Goal: Check status: Check status

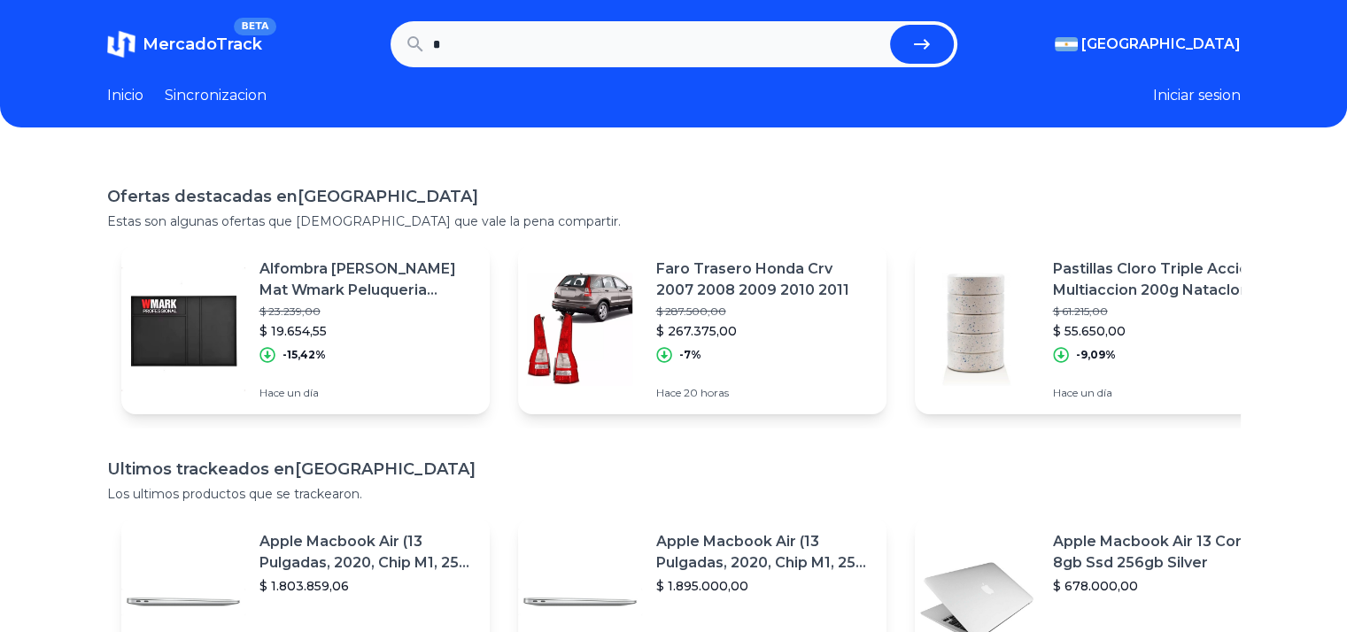
click at [522, 43] on input "*" at bounding box center [658, 44] width 450 height 39
type input "******"
click at [890, 25] on button "submit" at bounding box center [922, 44] width 64 height 39
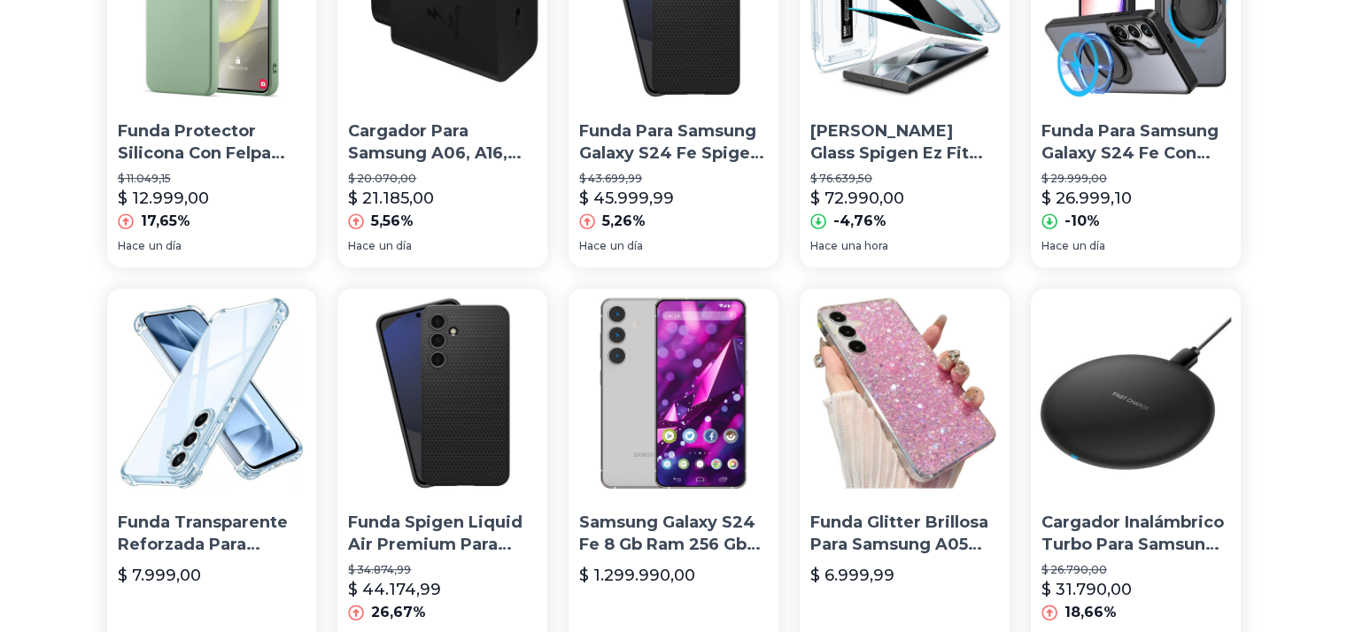
scroll to position [680, 0]
click at [673, 330] on img at bounding box center [674, 393] width 210 height 210
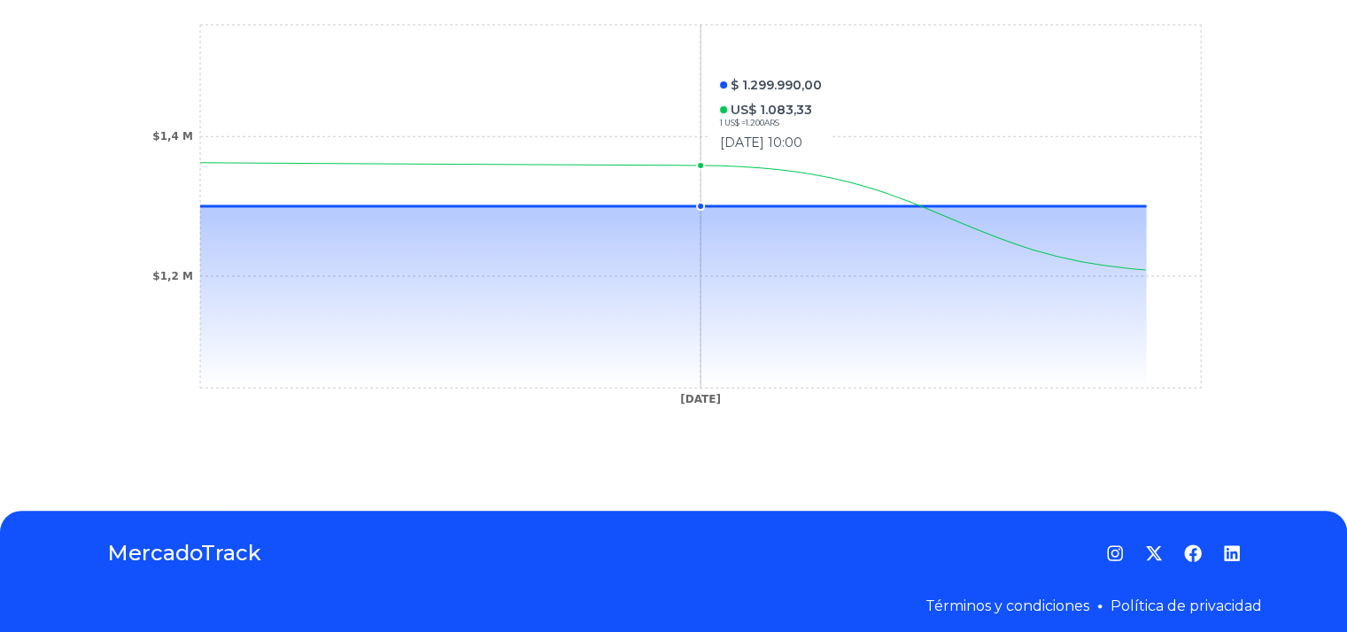
scroll to position [550, 0]
